Goal: Task Accomplishment & Management: Manage account settings

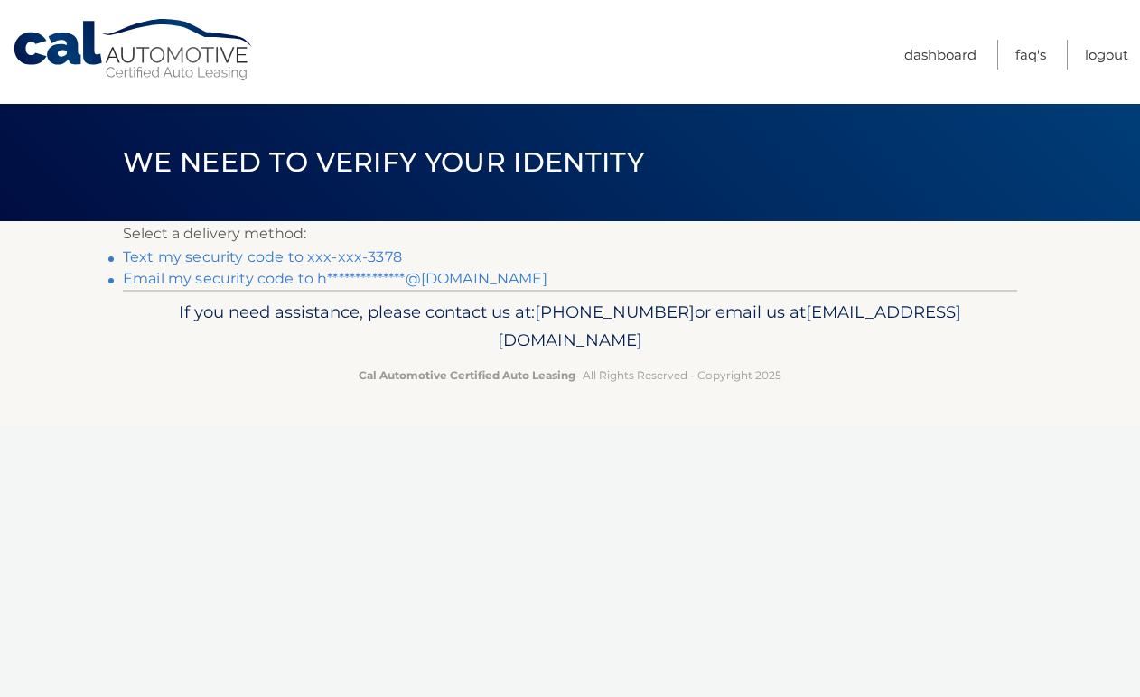
click at [331, 255] on link "Text my security code to xxx-xxx-3378" at bounding box center [262, 256] width 279 height 17
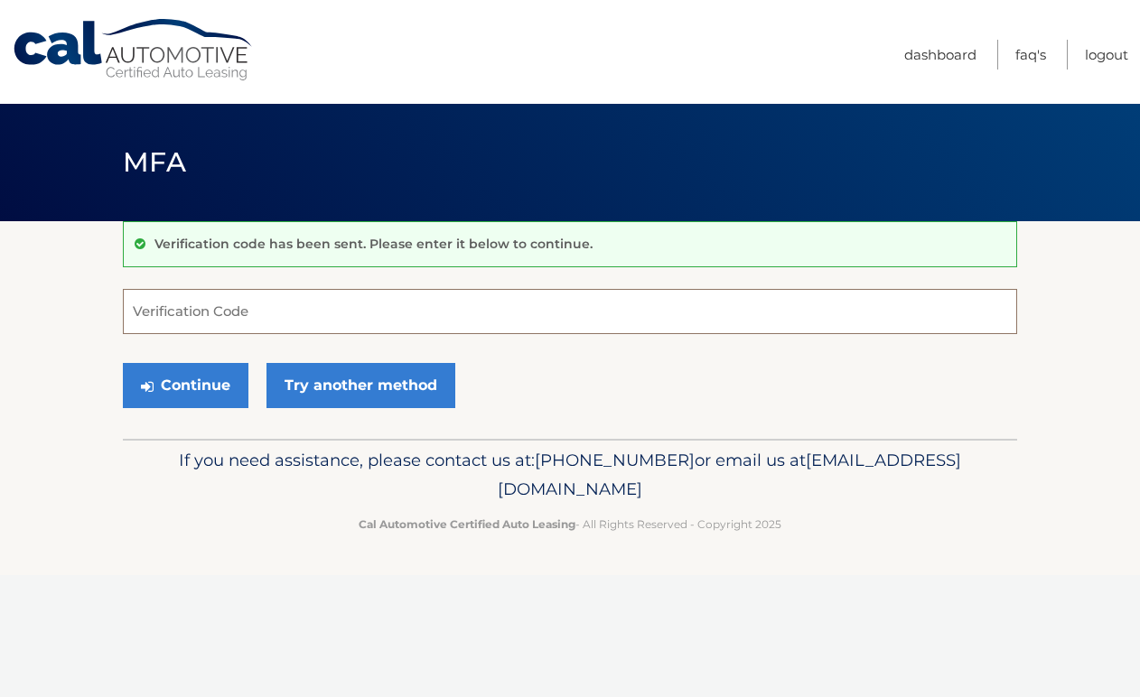
click at [298, 308] on input "Verification Code" at bounding box center [570, 311] width 894 height 45
type input "778073"
click at [207, 385] on button "Continue" at bounding box center [186, 385] width 126 height 45
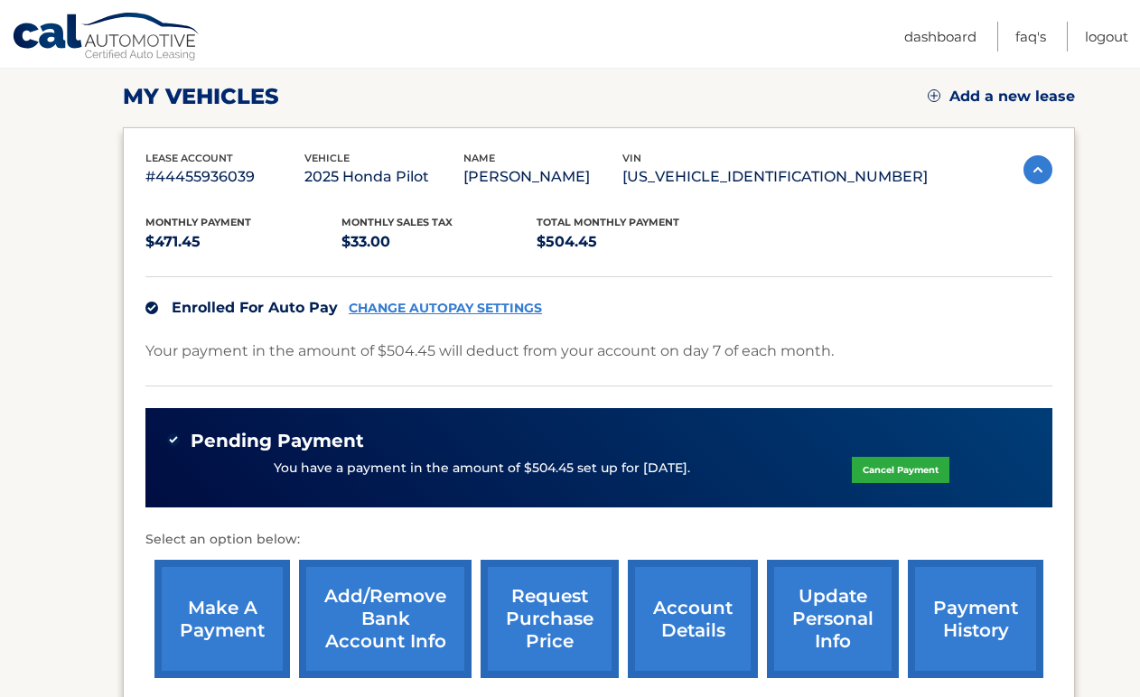
scroll to position [230, 0]
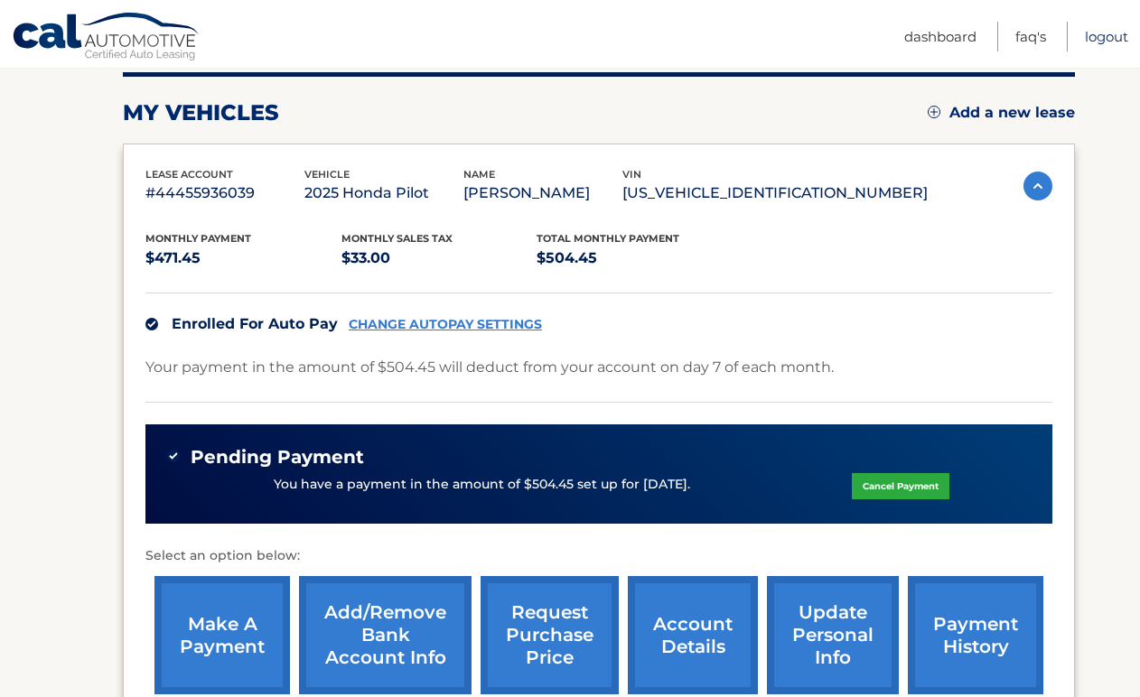
click at [1106, 35] on link "Logout" at bounding box center [1106, 37] width 43 height 30
